Goal: Task Accomplishment & Management: Complete application form

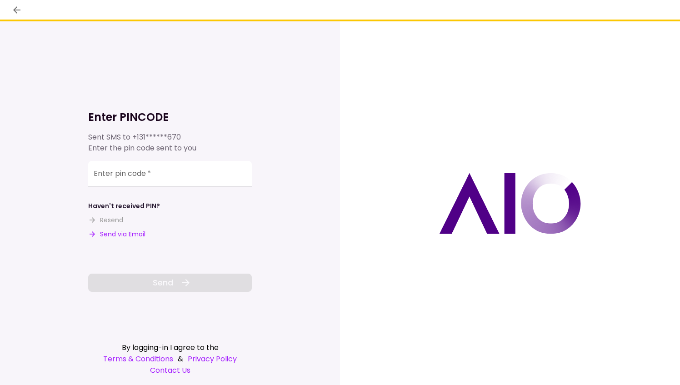
click at [124, 236] on button "Send via Email" at bounding box center [116, 235] width 57 height 10
click at [100, 180] on input "Enter pin code   *" at bounding box center [170, 173] width 164 height 25
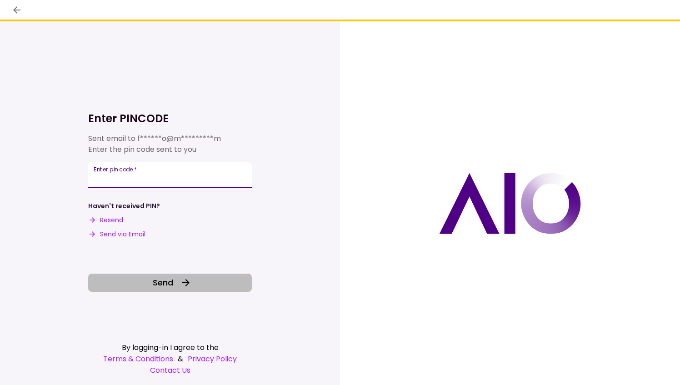
type input "******"
click at [148, 284] on button "Send" at bounding box center [170, 283] width 164 height 18
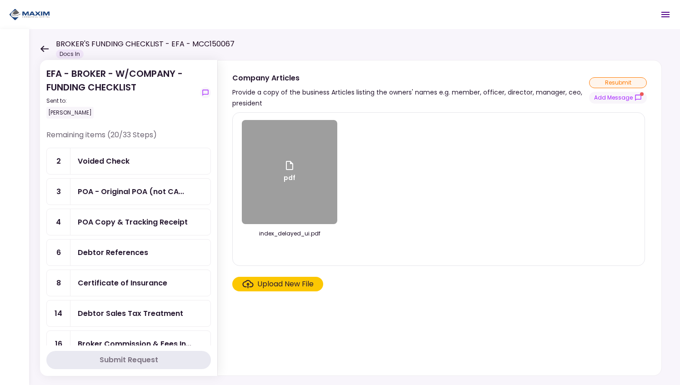
click at [212, 155] on section "EFA - BROKER - W/COMPANY - FUNDING CHECKLIST Sent to: [PERSON_NAME] Remaining i…" at bounding box center [128, 218] width 177 height 316
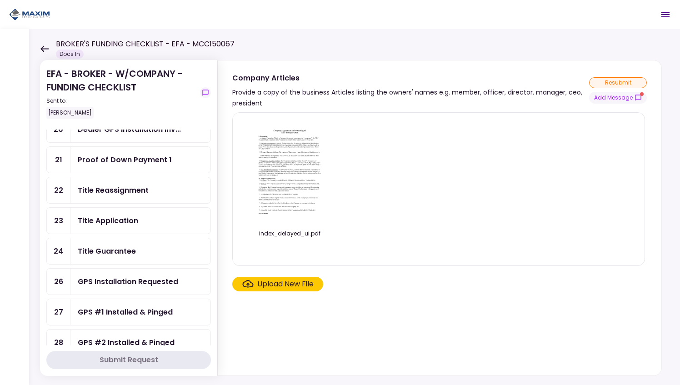
scroll to position [302, 0]
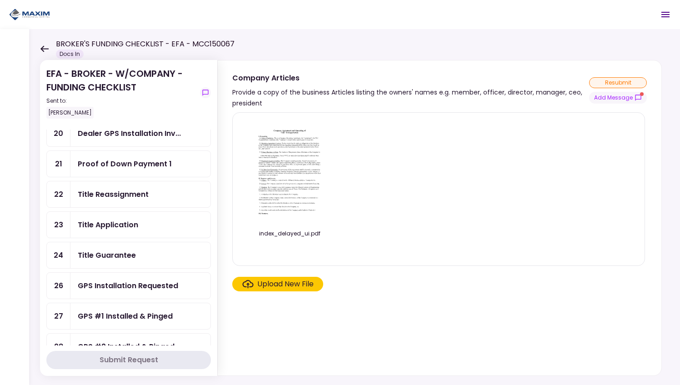
click at [127, 219] on div "Title Application" at bounding box center [108, 224] width 60 height 11
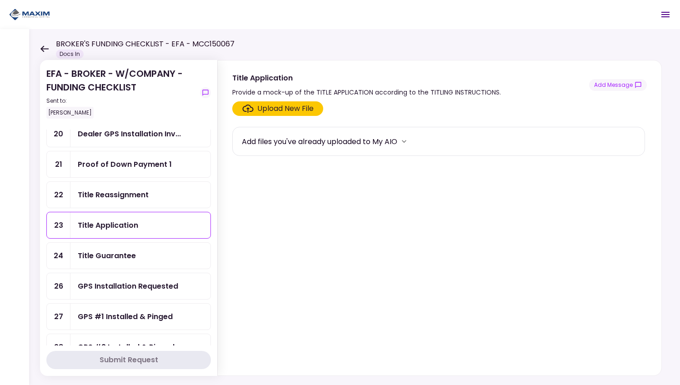
scroll to position [302, 0]
drag, startPoint x: 211, startPoint y: 213, endPoint x: 205, endPoint y: 171, distance: 42.2
click at [205, 171] on section "EFA - BROKER - W/COMPANY - FUNDING CHECKLIST Sent to: [PERSON_NAME] Remaining i…" at bounding box center [128, 218] width 177 height 316
drag, startPoint x: 205, startPoint y: 171, endPoint x: 211, endPoint y: 173, distance: 6.6
click at [211, 173] on section "EFA - BROKER - W/COMPANY - FUNDING CHECKLIST Sent to: [PERSON_NAME] Remaining i…" at bounding box center [128, 218] width 177 height 316
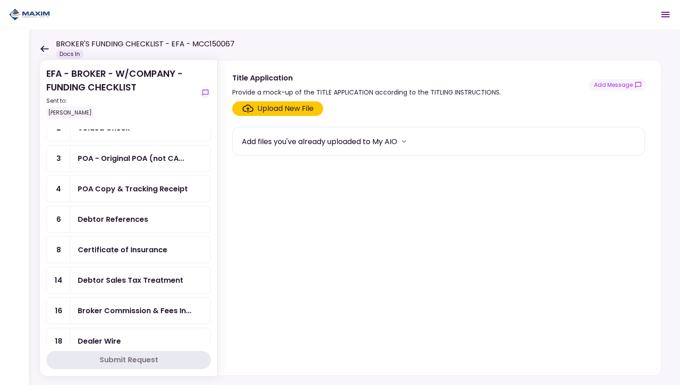
scroll to position [0, 0]
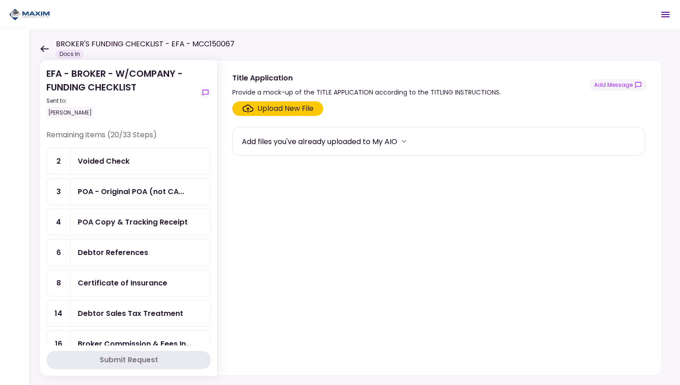
click at [105, 163] on div "Voided Check" at bounding box center [104, 161] width 52 height 11
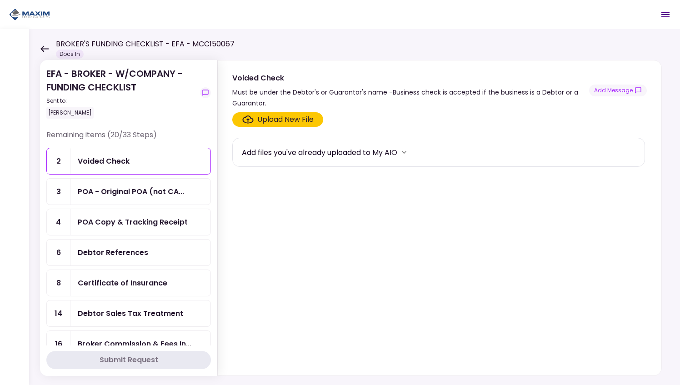
click at [259, 116] on div "Upload New File" at bounding box center [285, 119] width 56 height 11
click at [0, 0] on input "Upload New File" at bounding box center [0, 0] width 0 height 0
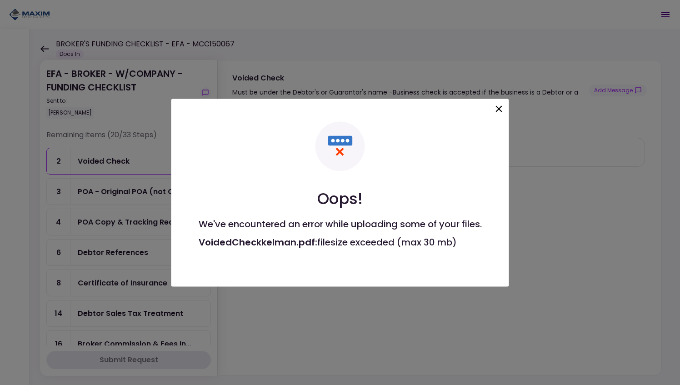
click at [497, 104] on icon at bounding box center [499, 108] width 11 height 11
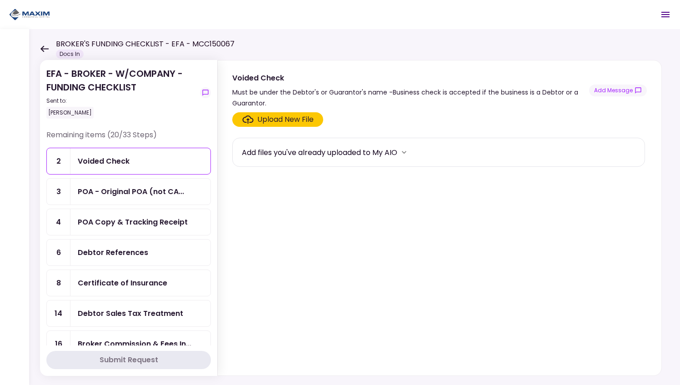
click at [295, 118] on div "Upload New File" at bounding box center [285, 119] width 56 height 11
click at [0, 0] on input "Upload New File" at bounding box center [0, 0] width 0 height 0
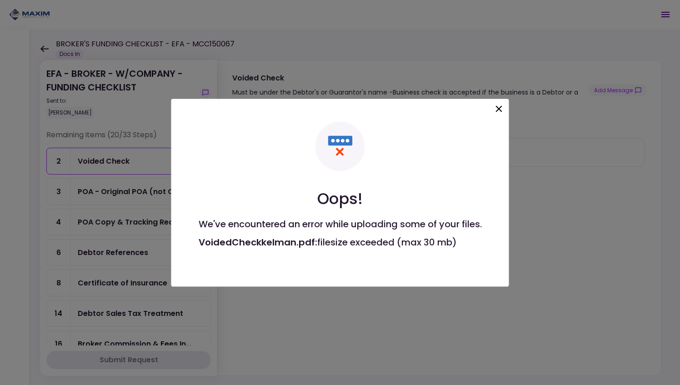
click at [501, 105] on icon at bounding box center [499, 108] width 6 height 6
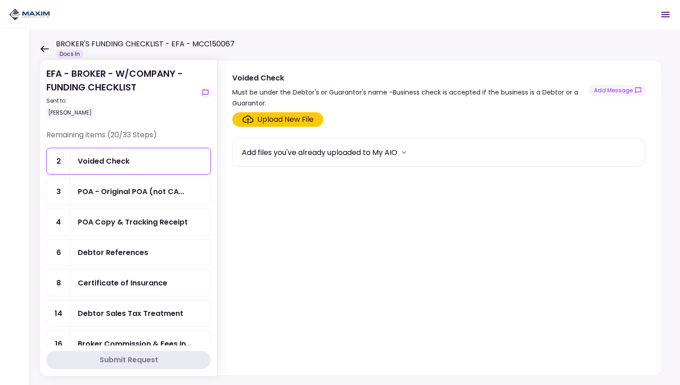
click at [282, 115] on div "Upload New File" at bounding box center [285, 119] width 56 height 11
click at [0, 0] on input "Upload New File" at bounding box center [0, 0] width 0 height 0
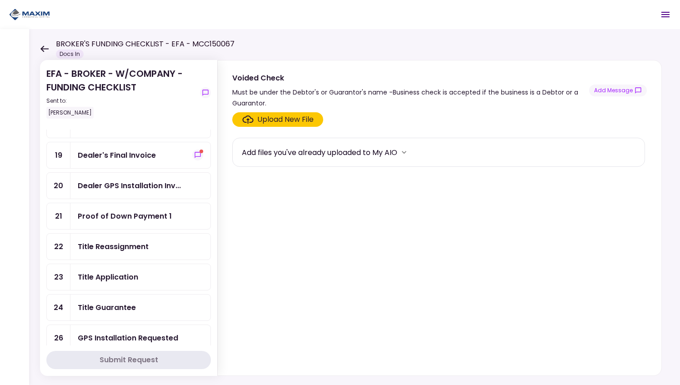
scroll to position [252, 0]
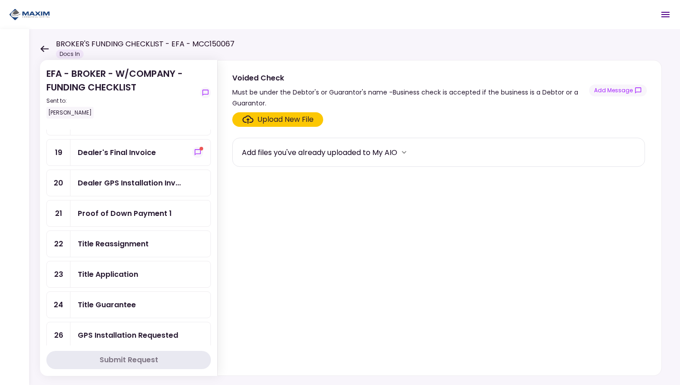
click at [134, 238] on div "Title Reassignment" at bounding box center [113, 243] width 71 height 11
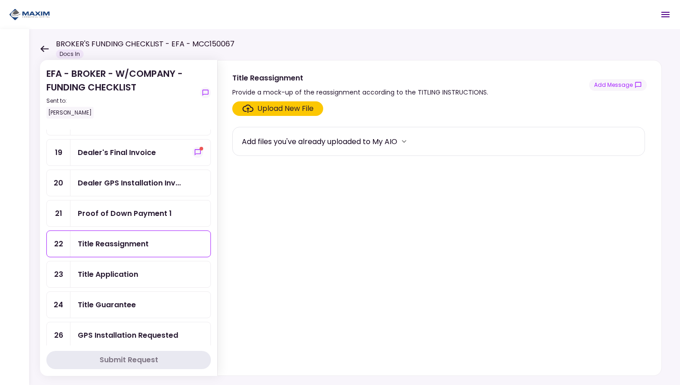
click at [283, 107] on div "Upload New File" at bounding box center [285, 108] width 56 height 11
click at [0, 0] on input "Upload New File" at bounding box center [0, 0] width 0 height 0
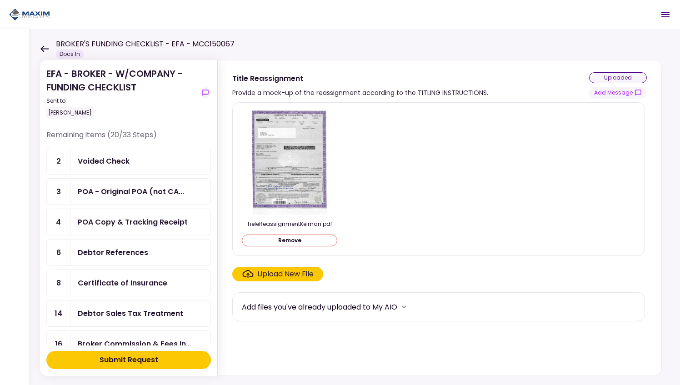
click at [131, 160] on div "Voided Check" at bounding box center [140, 161] width 125 height 11
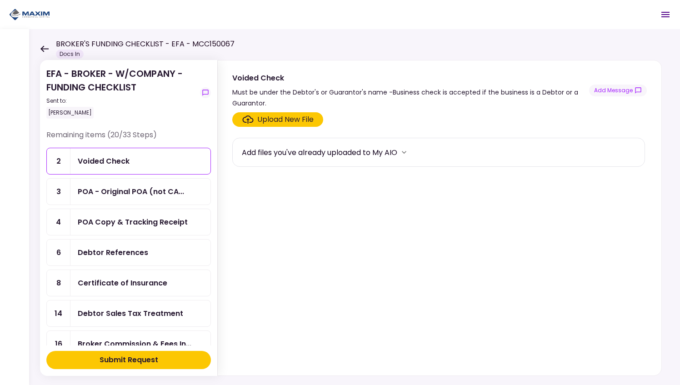
click at [289, 120] on div "Upload New File" at bounding box center [285, 119] width 56 height 11
click at [0, 0] on input "Upload New File" at bounding box center [0, 0] width 0 height 0
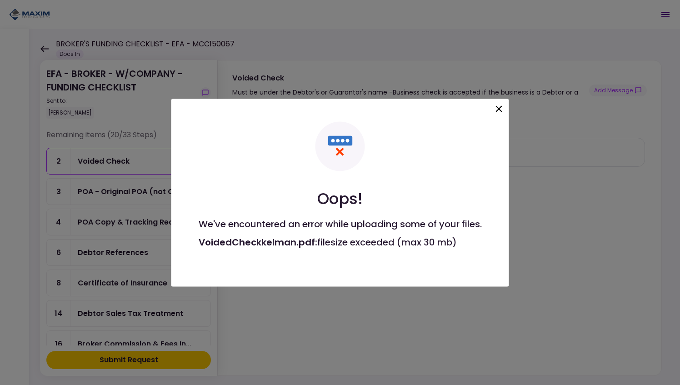
click at [497, 103] on icon at bounding box center [499, 108] width 11 height 11
